Goal: Task Accomplishment & Management: Manage account settings

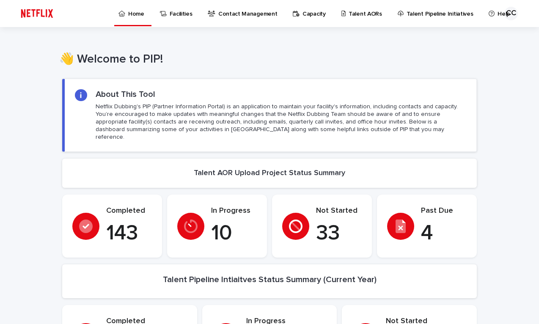
click at [355, 16] on p "Talent AORs" at bounding box center [364, 9] width 33 height 18
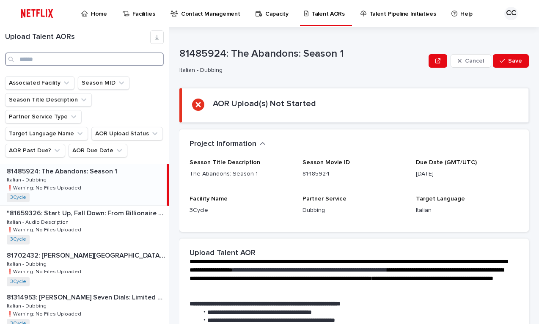
click at [61, 58] on input "Search" at bounding box center [84, 59] width 159 height 14
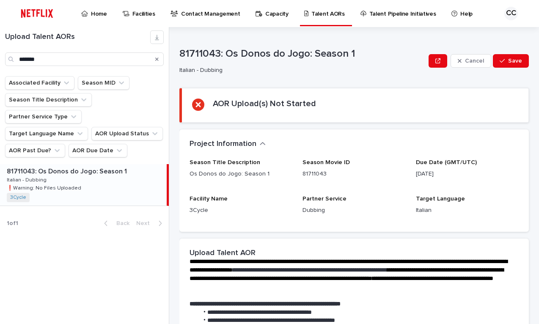
click at [107, 164] on div "81711043: Os Donos do Jogo: Season 1 81711043: Os Donos do Jogo: Season 1 Itali…" at bounding box center [83, 184] width 167 height 41
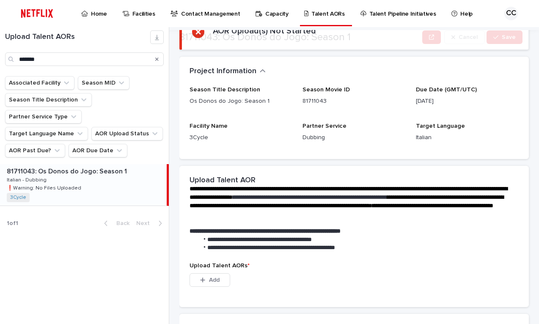
scroll to position [82, 0]
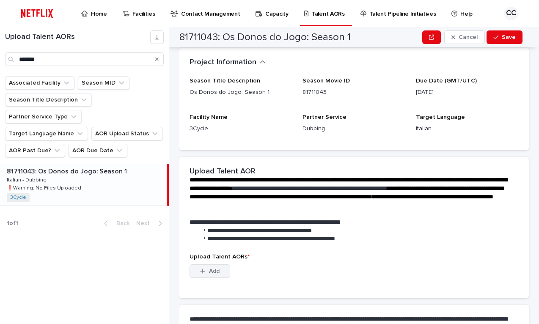
click at [216, 272] on span "Add" at bounding box center [214, 271] width 11 height 6
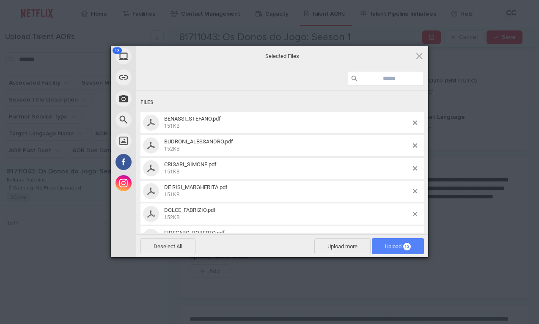
click at [396, 249] on span "Upload 13" at bounding box center [398, 246] width 26 height 6
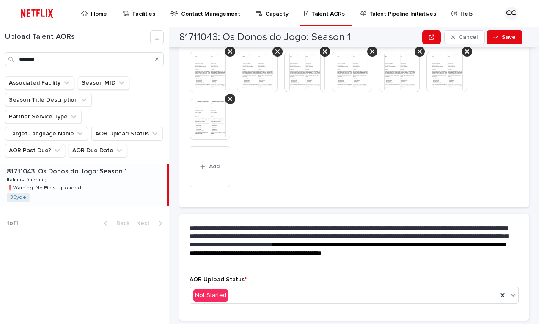
scroll to position [328, 0]
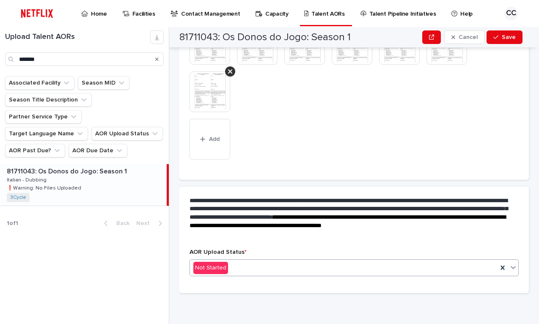
click at [359, 272] on div "Not Started" at bounding box center [343, 268] width 307 height 14
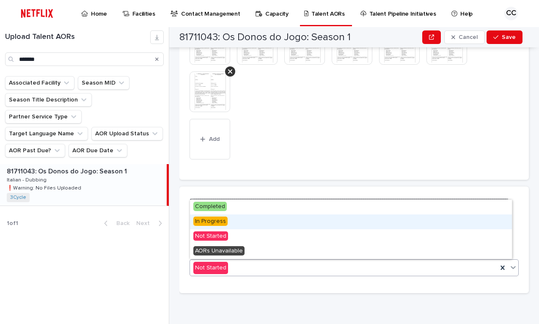
click at [208, 223] on span "In Progress" at bounding box center [210, 221] width 34 height 9
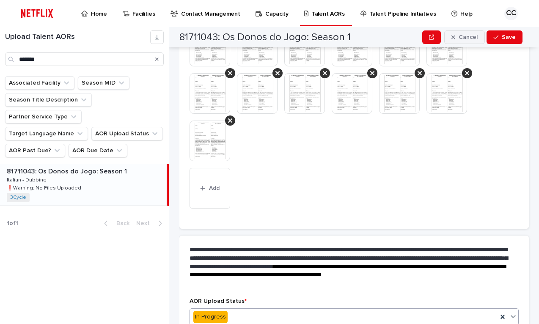
scroll to position [352, 0]
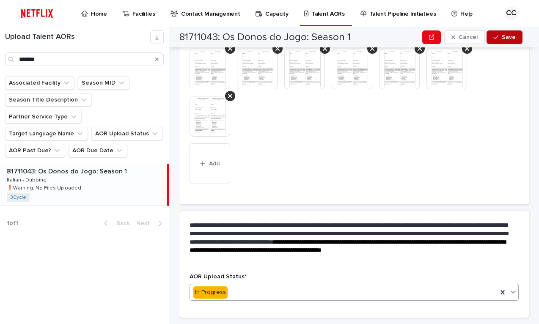
click at [508, 39] on span "Save" at bounding box center [509, 37] width 14 height 6
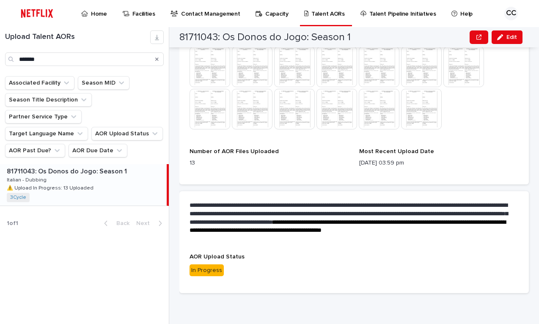
scroll to position [274, 0]
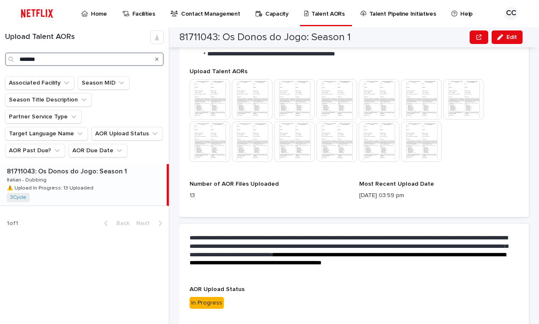
drag, startPoint x: 57, startPoint y: 58, endPoint x: -1, endPoint y: 55, distance: 58.0
click at [5, 55] on input "*******" at bounding box center [84, 59] width 159 height 14
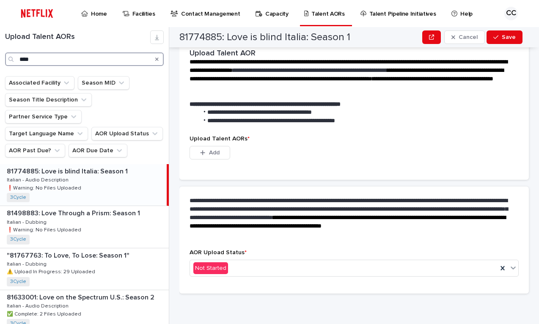
scroll to position [200, 0]
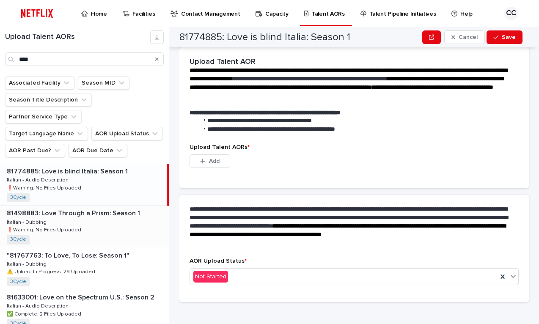
click at [52, 225] on p "❗️Warning: No Files Uploaded" at bounding box center [45, 229] width 76 height 8
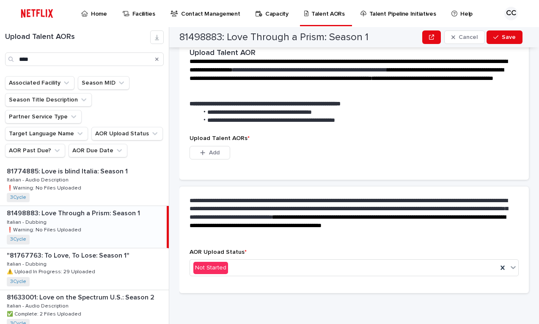
scroll to position [176, 0]
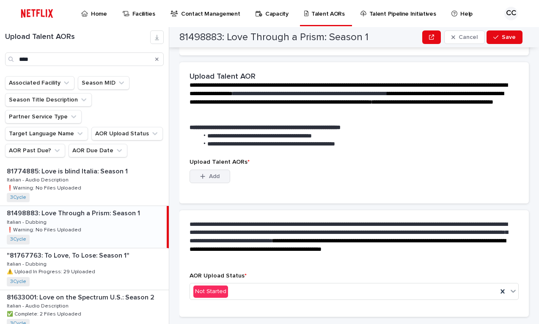
drag, startPoint x: 213, startPoint y: 175, endPoint x: 208, endPoint y: 176, distance: 4.3
click at [213, 175] on span "Add" at bounding box center [214, 176] width 11 height 6
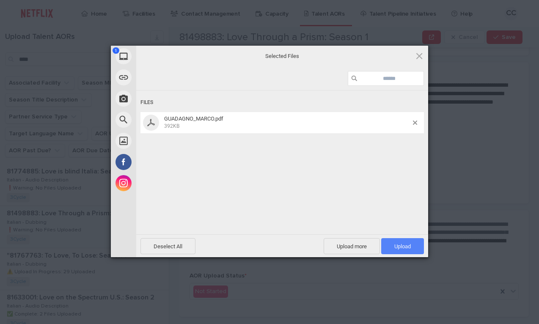
click at [403, 248] on span "Upload 1" at bounding box center [402, 246] width 16 height 6
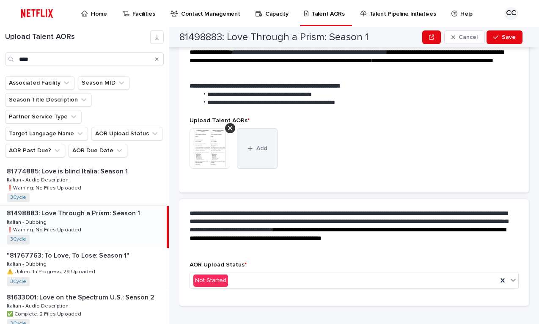
click at [257, 153] on button "Add" at bounding box center [257, 148] width 41 height 41
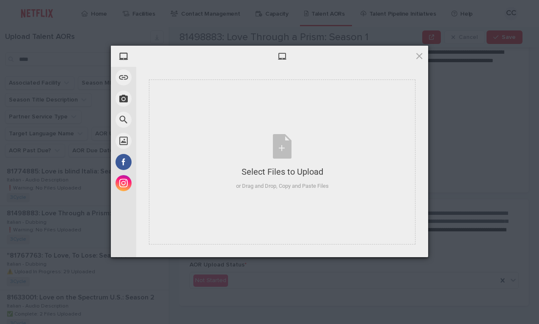
scroll to position [156, 0]
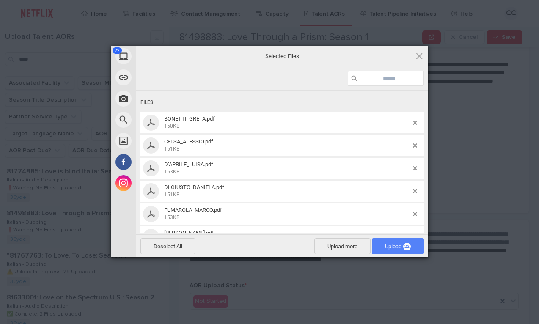
click at [395, 248] on span "Upload 22" at bounding box center [398, 246] width 26 height 6
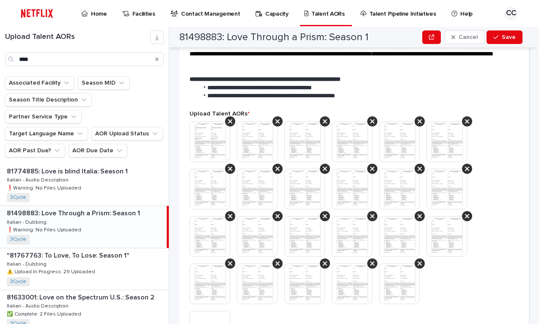
scroll to position [272, 0]
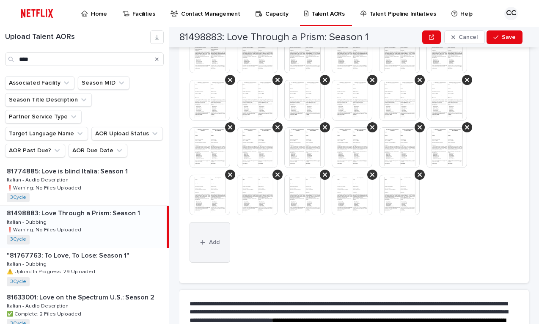
click at [211, 249] on button "Add" at bounding box center [209, 242] width 41 height 41
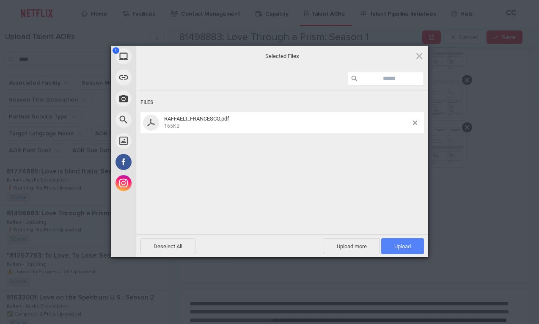
click at [405, 248] on span "Upload 1" at bounding box center [402, 246] width 16 height 6
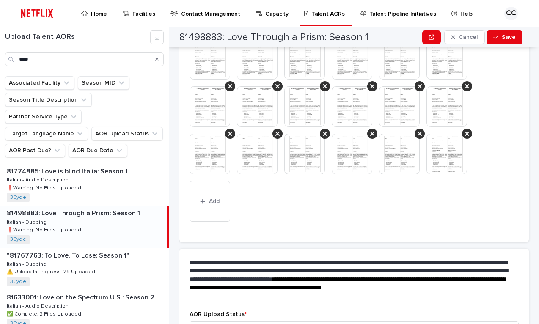
scroll to position [375, 0]
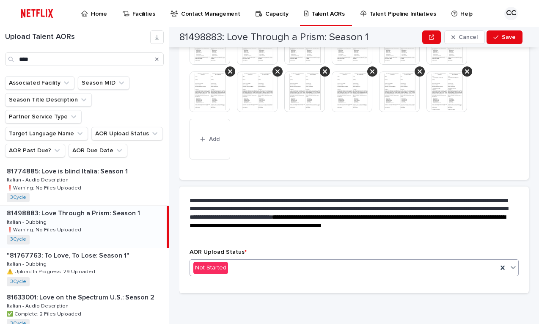
click at [432, 269] on div "Not Started" at bounding box center [343, 268] width 307 height 14
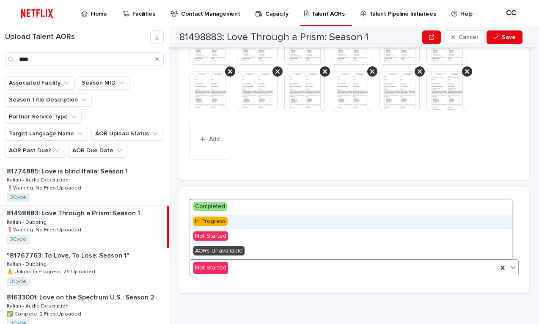
click at [210, 221] on span "In Progress" at bounding box center [210, 221] width 34 height 9
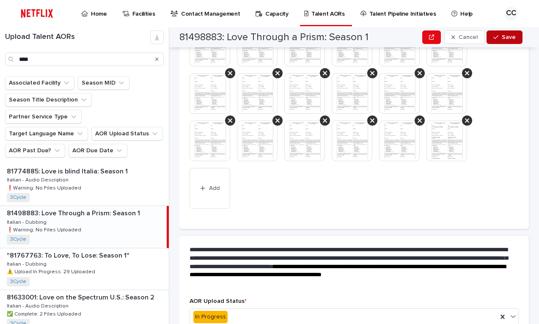
click at [514, 37] on span "Save" at bounding box center [509, 37] width 14 height 6
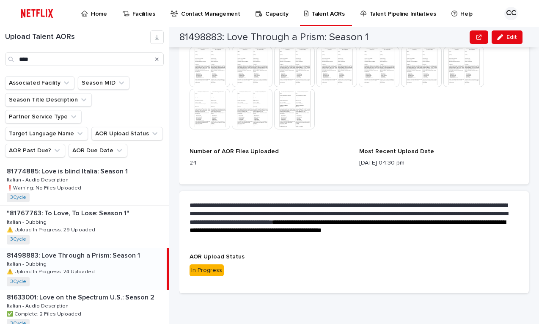
scroll to position [381, 0]
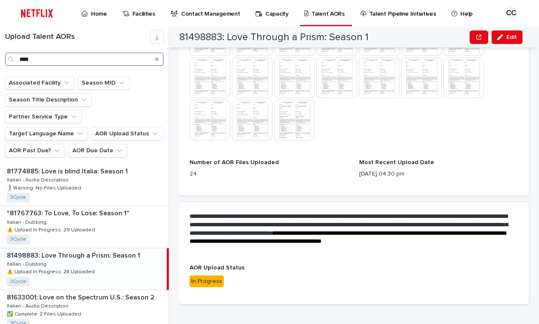
click at [5, 53] on input "****" at bounding box center [84, 59] width 159 height 14
type input "*********"
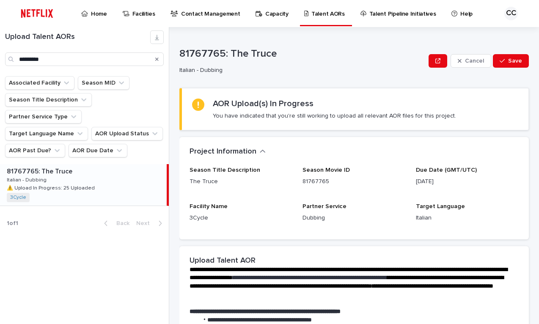
click at [100, 168] on div "81767765: The Truce 81767765: The Truce Italian - Dubbing Italian - Dubbing ⚠️ …" at bounding box center [83, 184] width 167 height 41
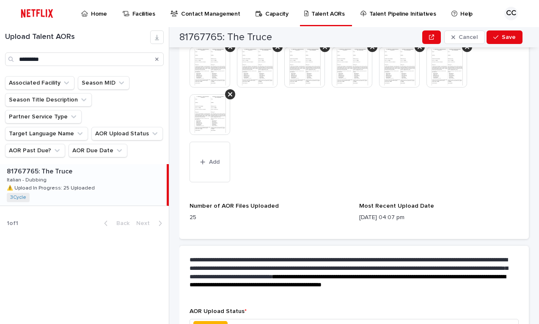
scroll to position [508, 0]
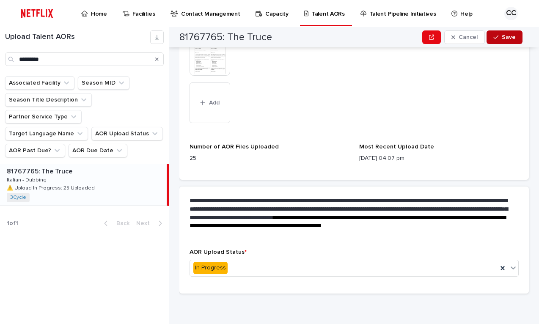
click at [511, 38] on span "Save" at bounding box center [509, 37] width 14 height 6
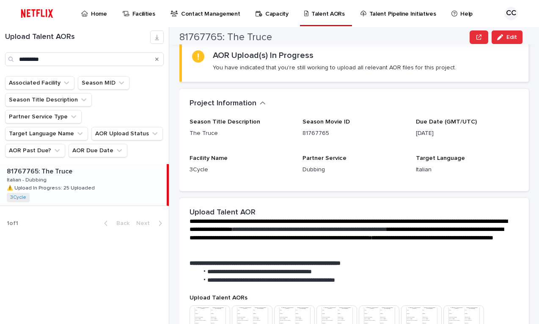
scroll to position [0, 0]
